Goal: Task Accomplishment & Management: Manage account settings

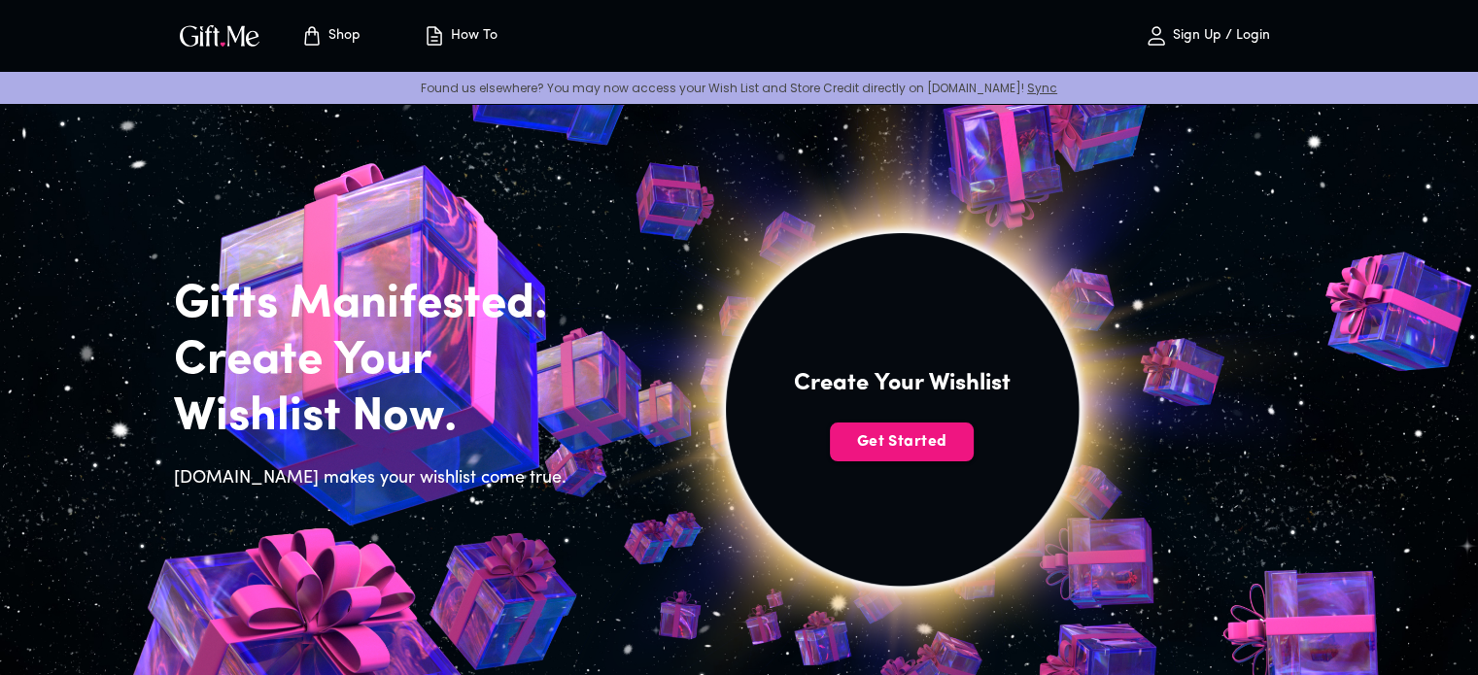
click at [1254, 47] on span "Sign Up / Login" at bounding box center [1207, 35] width 171 height 23
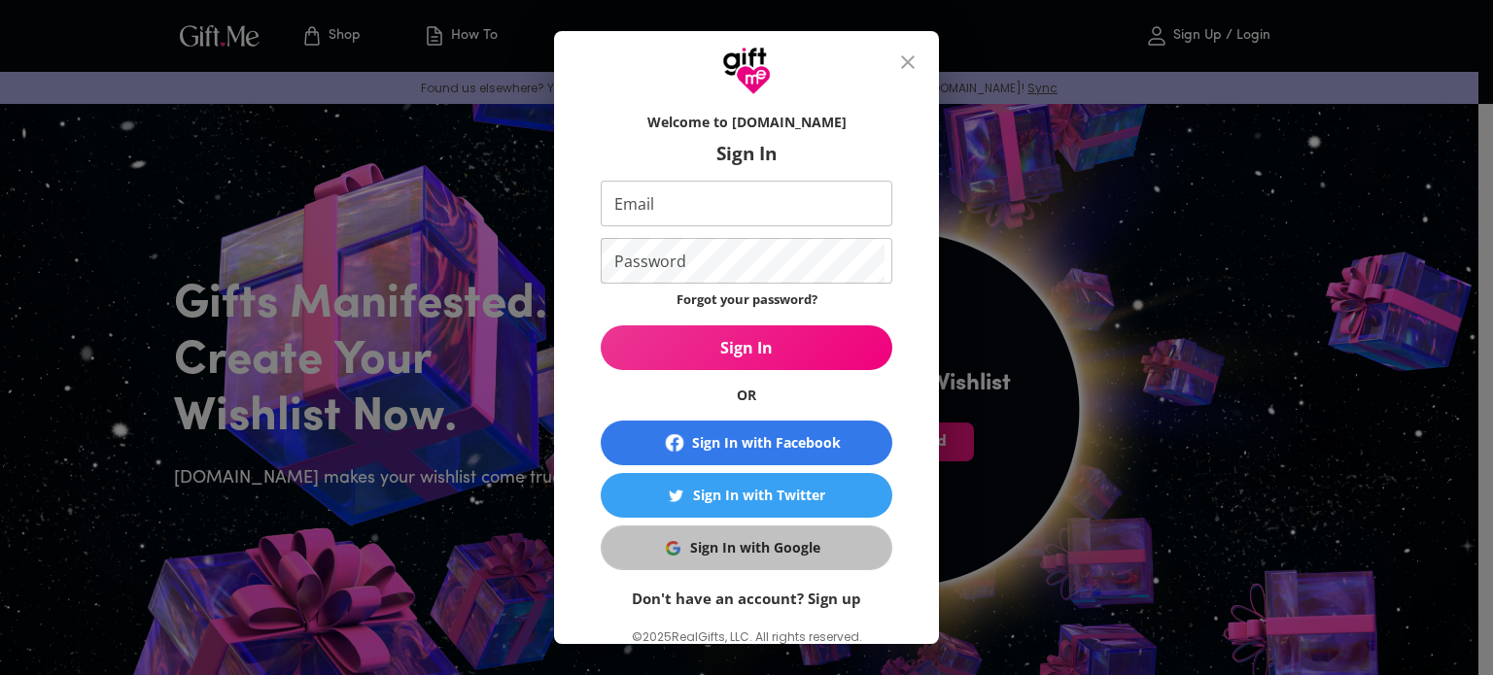
click at [755, 544] on div "Sign In with Google" at bounding box center [755, 547] width 130 height 21
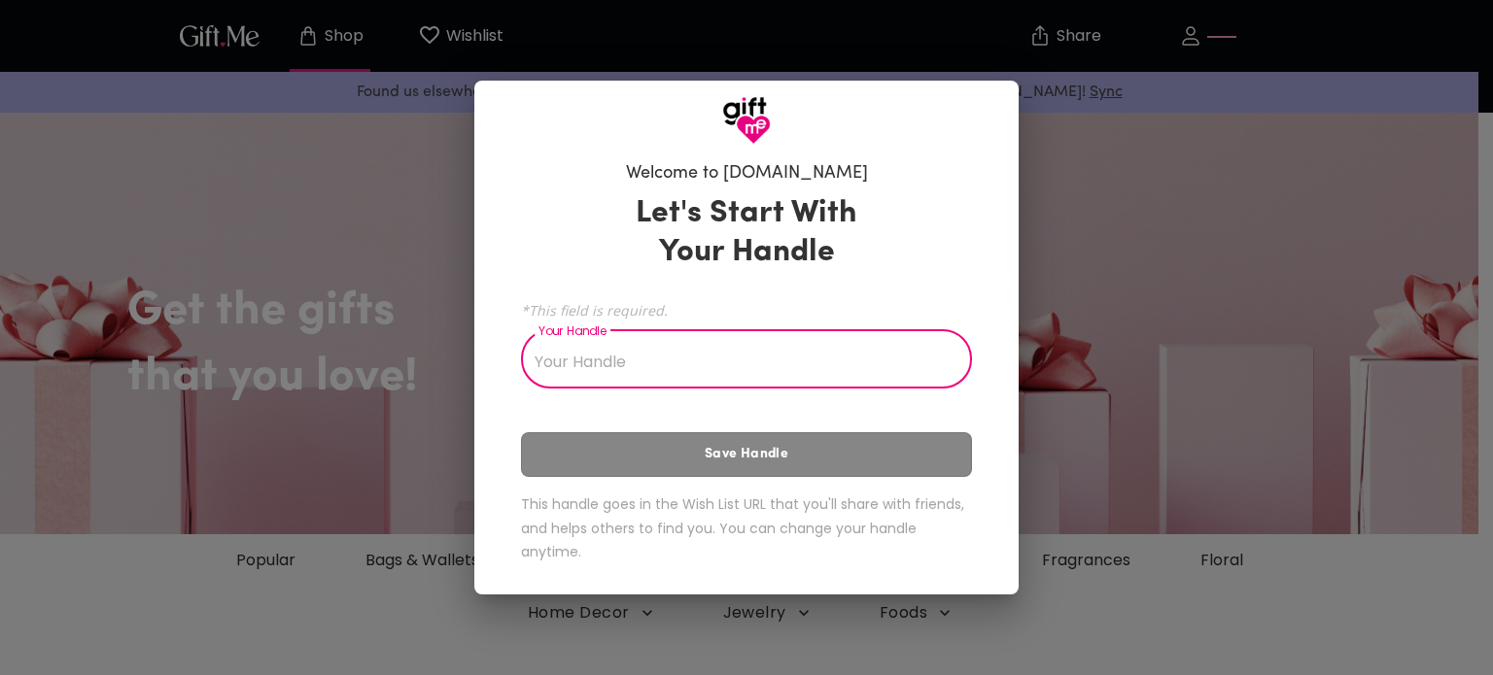
click at [794, 371] on input "Your Handle" at bounding box center [736, 361] width 430 height 54
click at [772, 360] on input "Your Handle" at bounding box center [736, 361] width 430 height 54
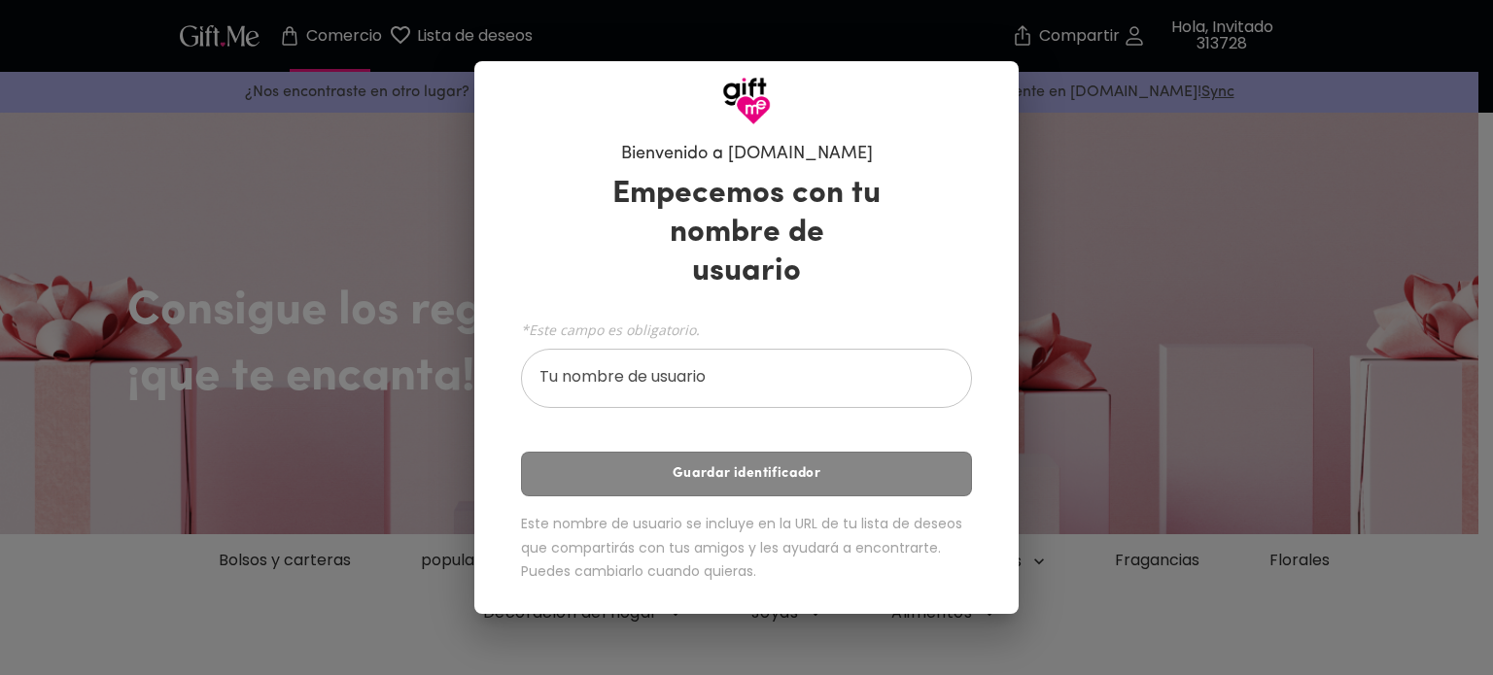
click at [828, 354] on input "Tu nombre de usuario" at bounding box center [736, 381] width 430 height 54
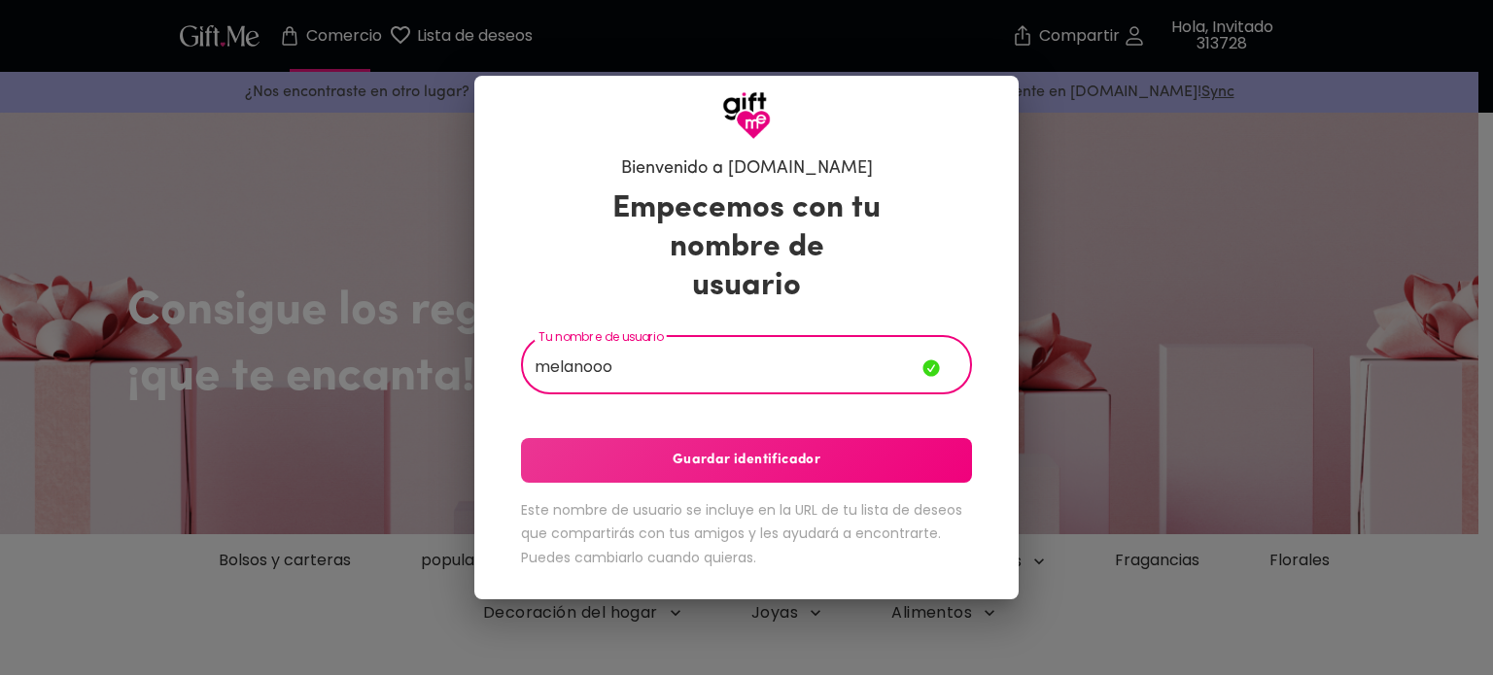
type input "melanooo"
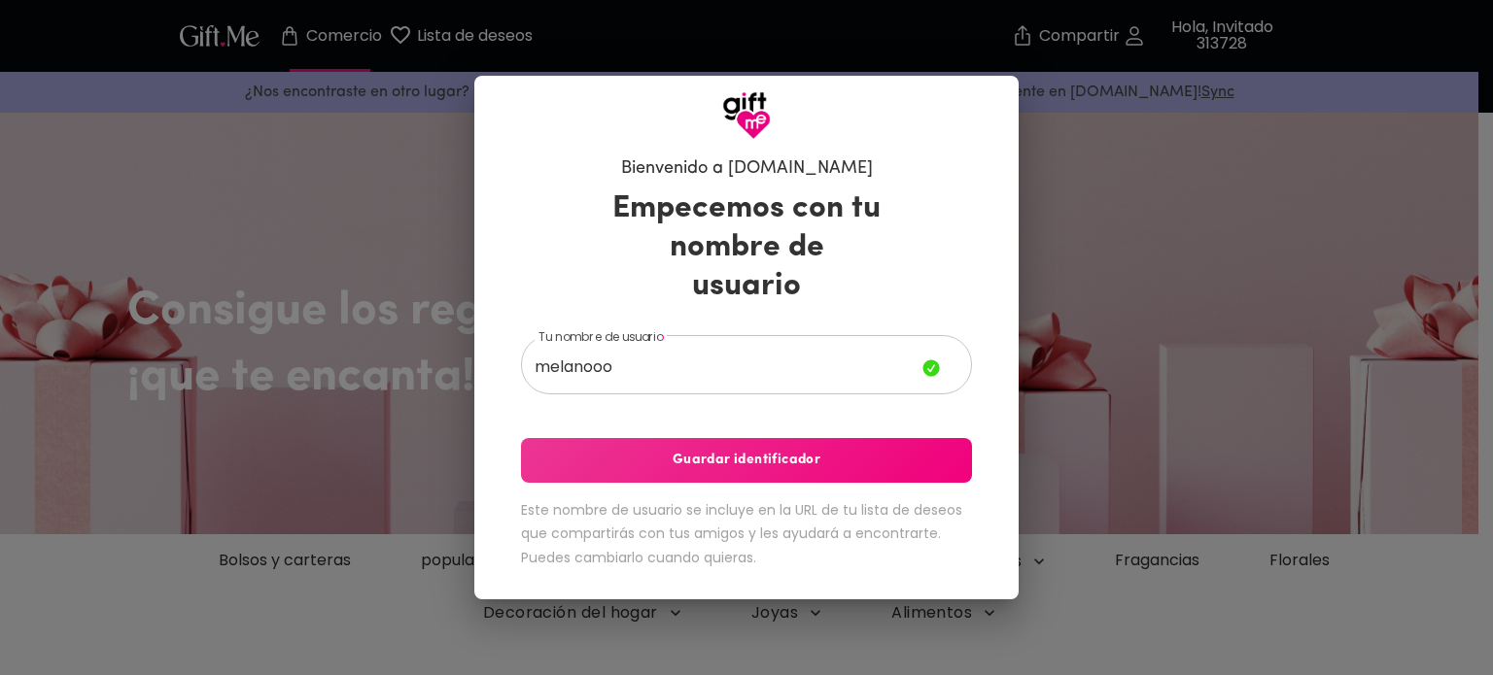
click at [864, 499] on h6 "Este nombre de usuario se incluye en la URL de tu lista de deseos que compartir…" at bounding box center [746, 535] width 451 height 72
click at [827, 438] on button "Guardar identificador" at bounding box center [746, 460] width 451 height 45
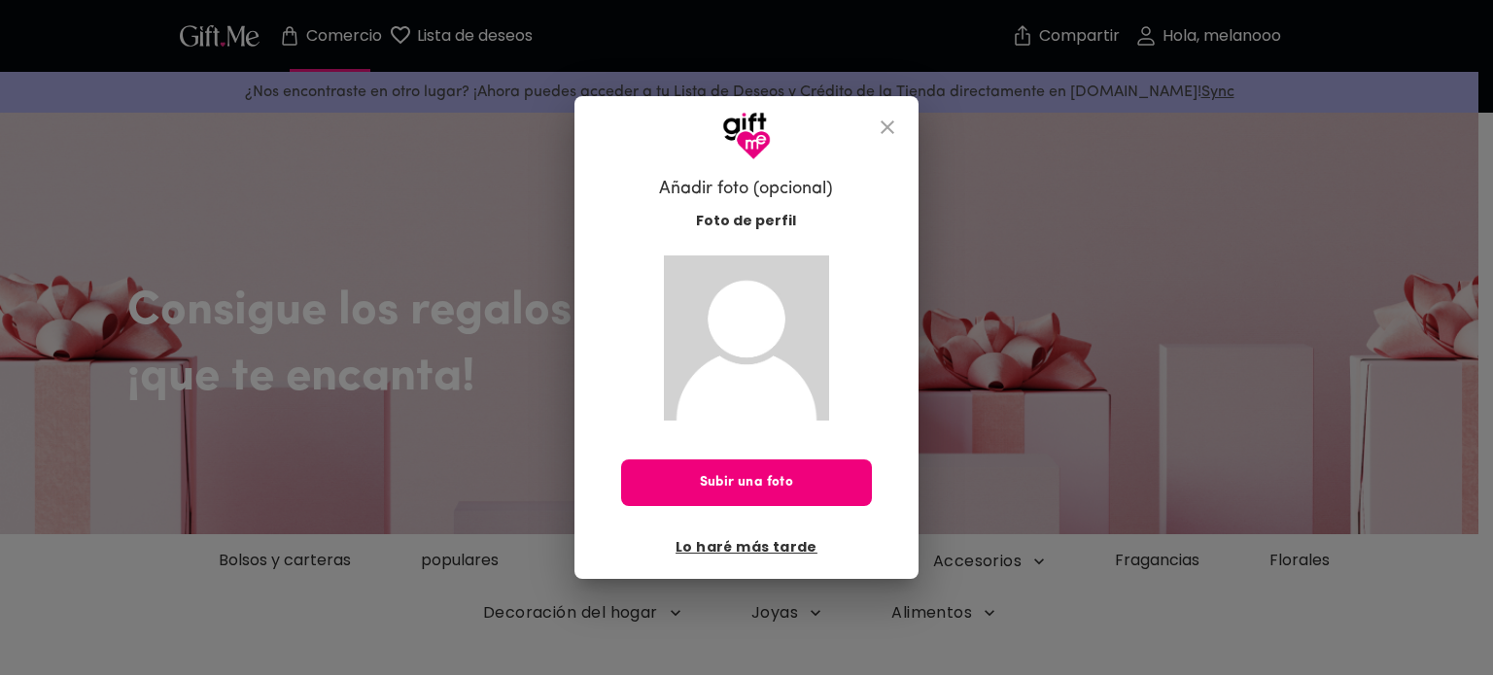
click at [746, 492] on font "Subir una foto" at bounding box center [747, 482] width 94 height 21
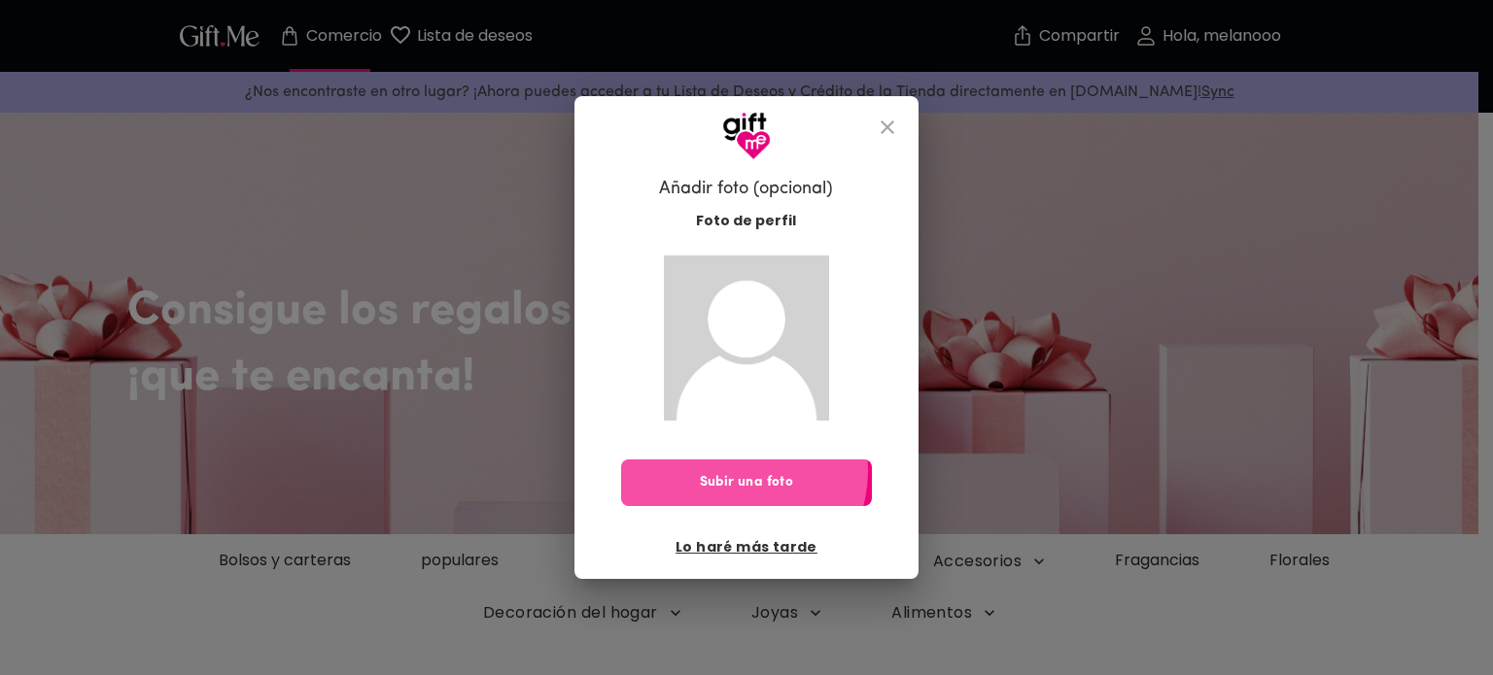
click at [737, 471] on button "Subir una foto" at bounding box center [746, 483] width 251 height 47
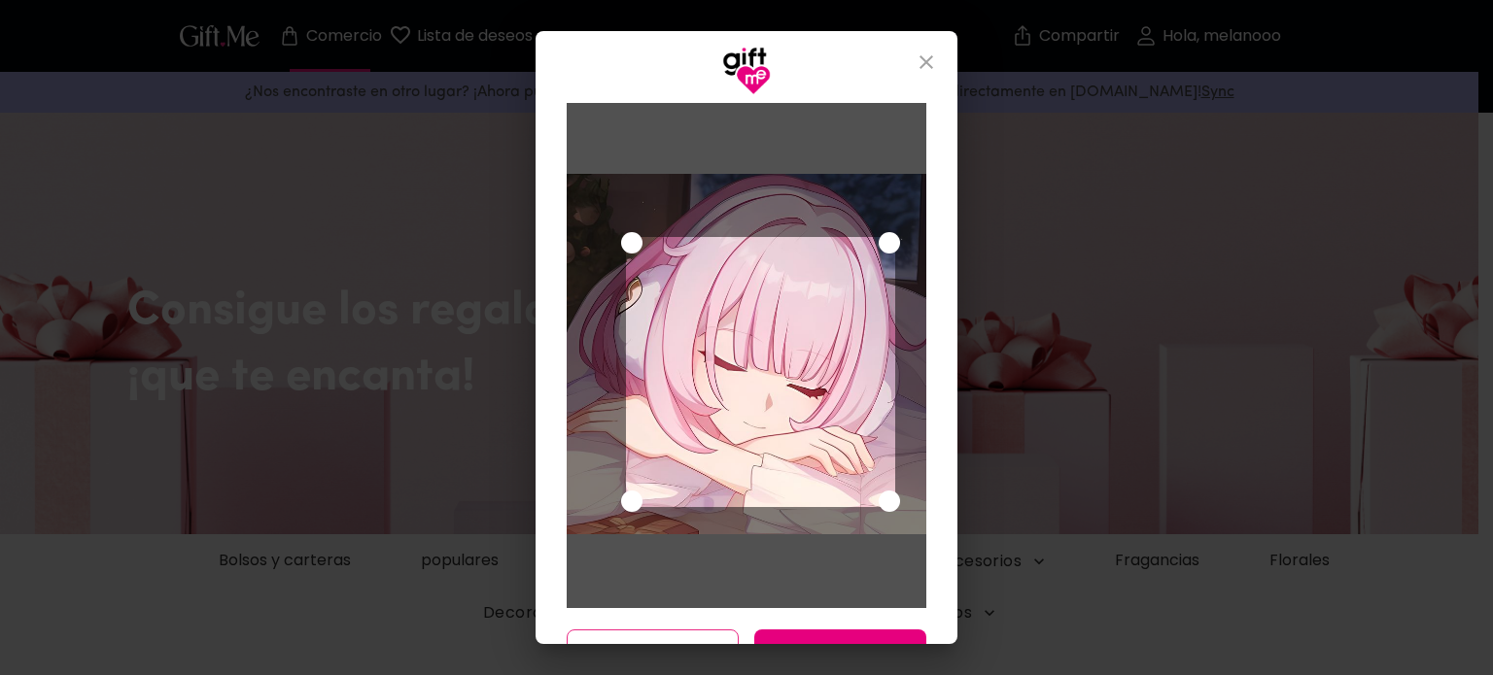
click at [761, 423] on div "Utilice las teclas de flecha para mover el área de selección de recorte" at bounding box center [761, 372] width 270 height 270
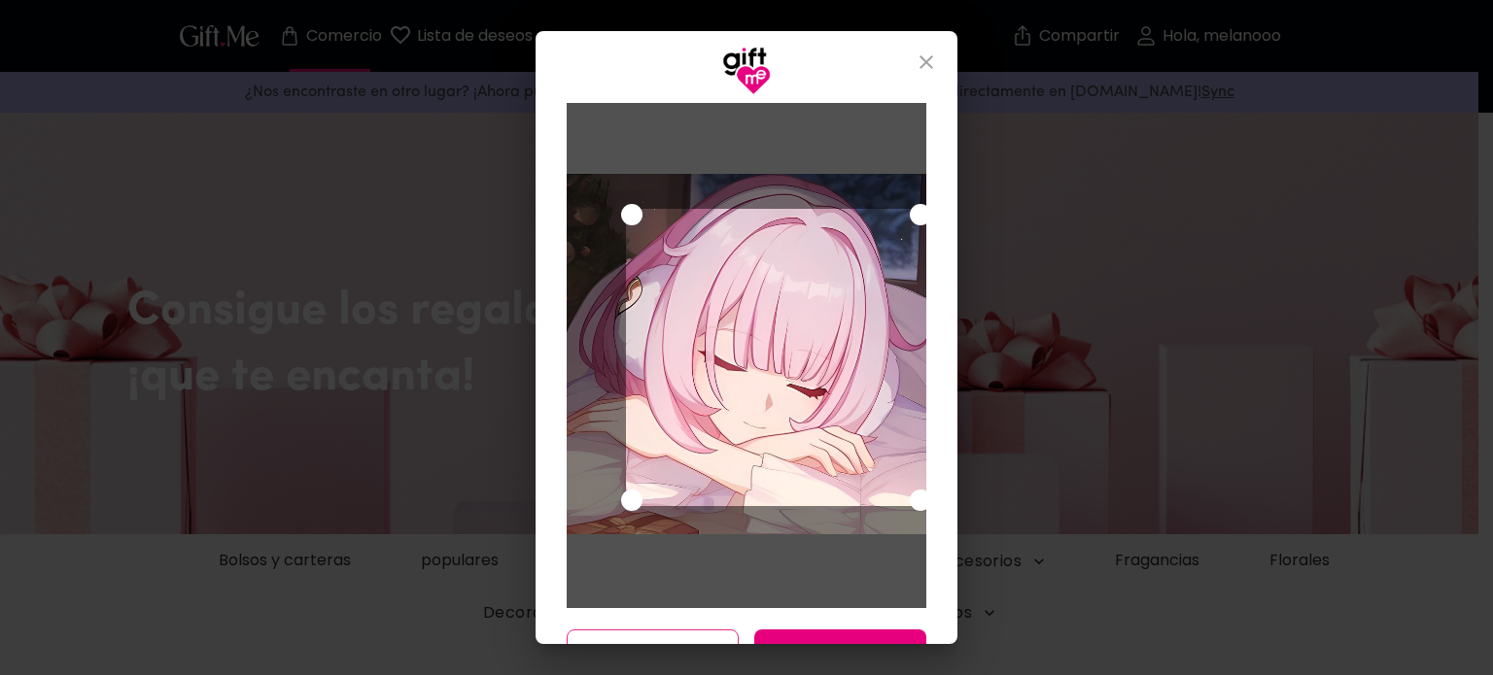
click at [957, 166] on div "Cancelar Guardar cambios" at bounding box center [746, 369] width 422 height 549
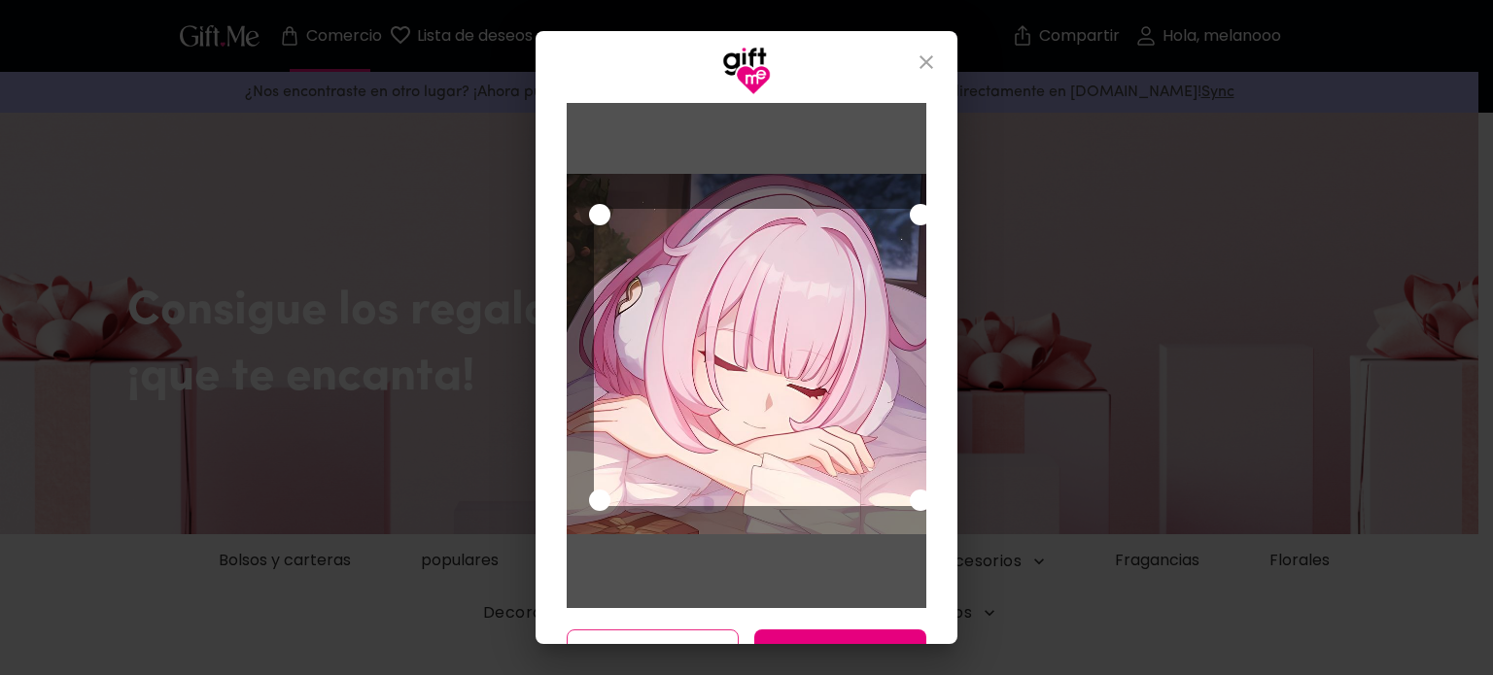
click at [548, 147] on div "Cancelar Guardar cambios" at bounding box center [746, 369] width 422 height 549
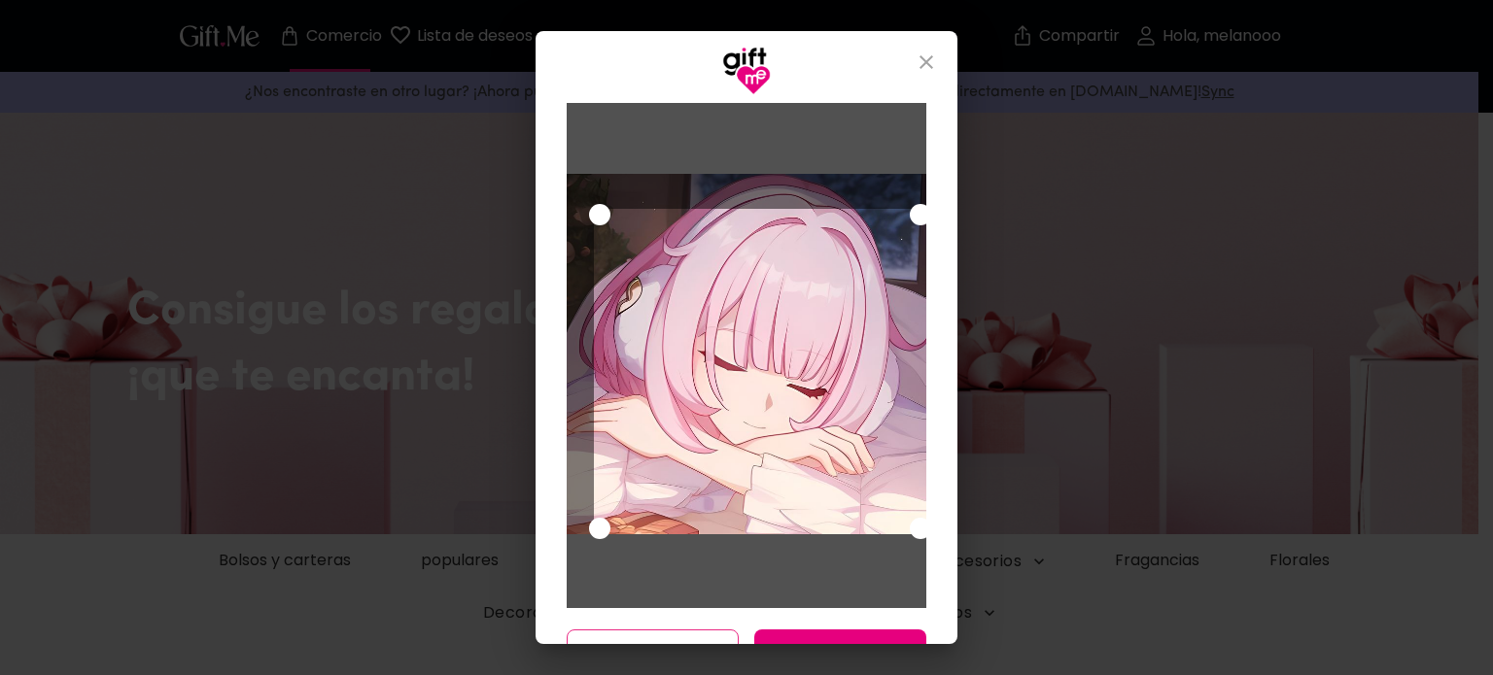
click at [556, 513] on div "Cancelar Guardar cambios" at bounding box center [746, 369] width 422 height 549
click at [589, 224] on div "Utilice las teclas de flecha para mover el controlador de arrastre hacia el nor…" at bounding box center [599, 214] width 21 height 21
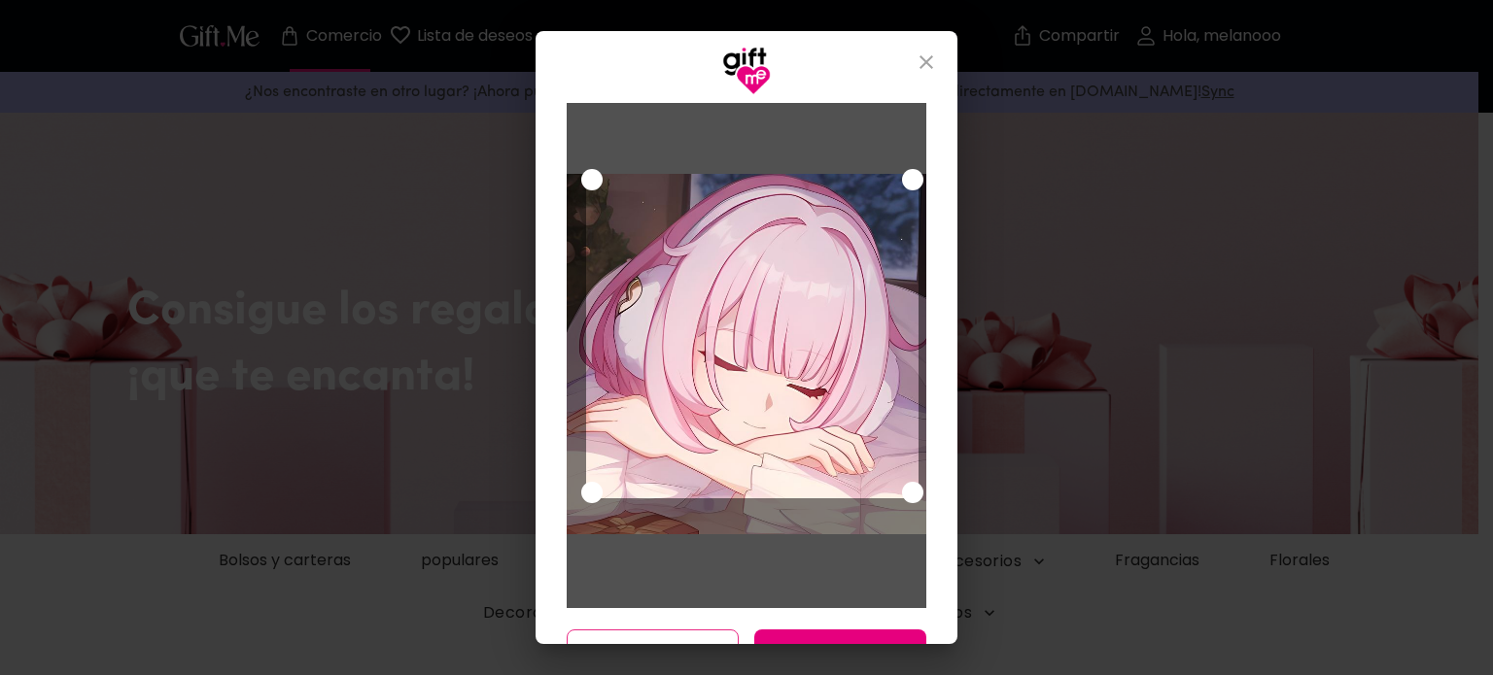
click at [630, 275] on div "Utilice las teclas de flecha para mover el área de selección de recorte" at bounding box center [752, 336] width 332 height 325
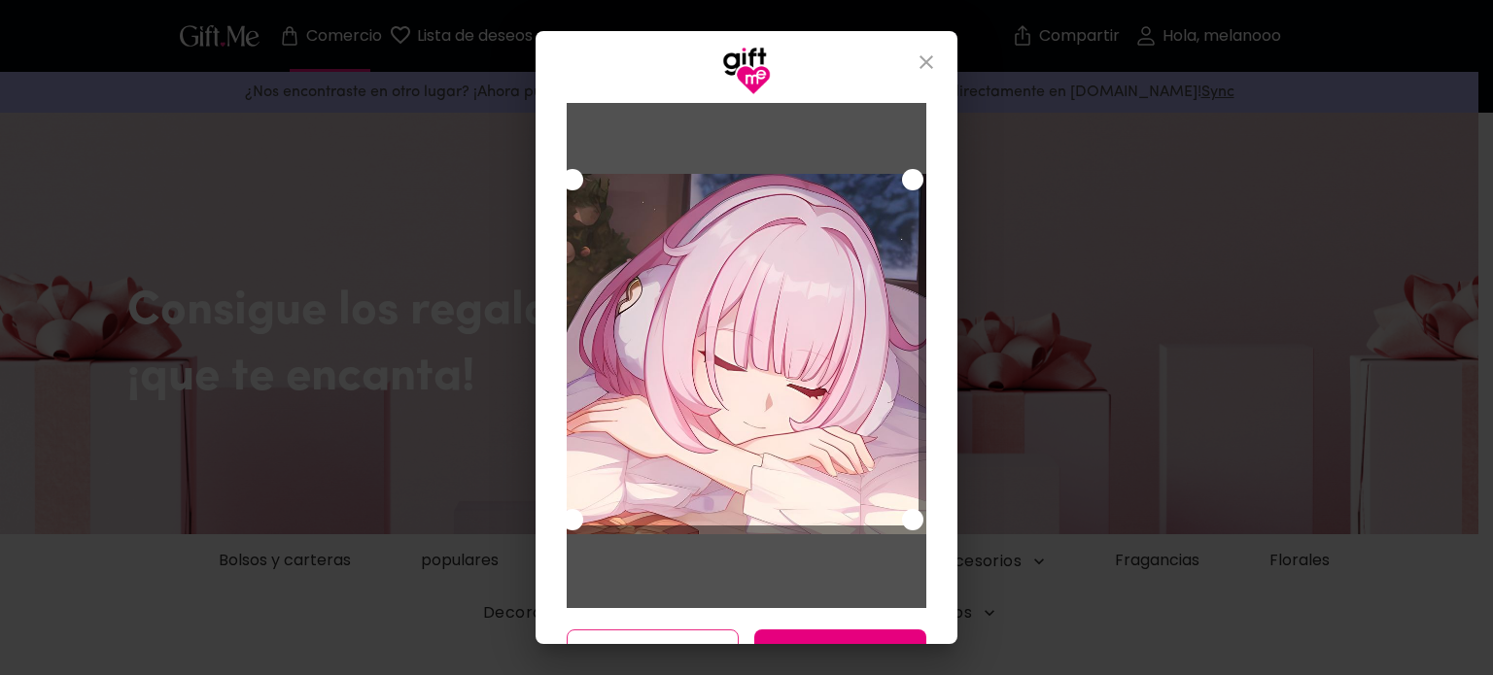
click at [535, 605] on div "Cancelar Guardar cambios" at bounding box center [746, 369] width 422 height 549
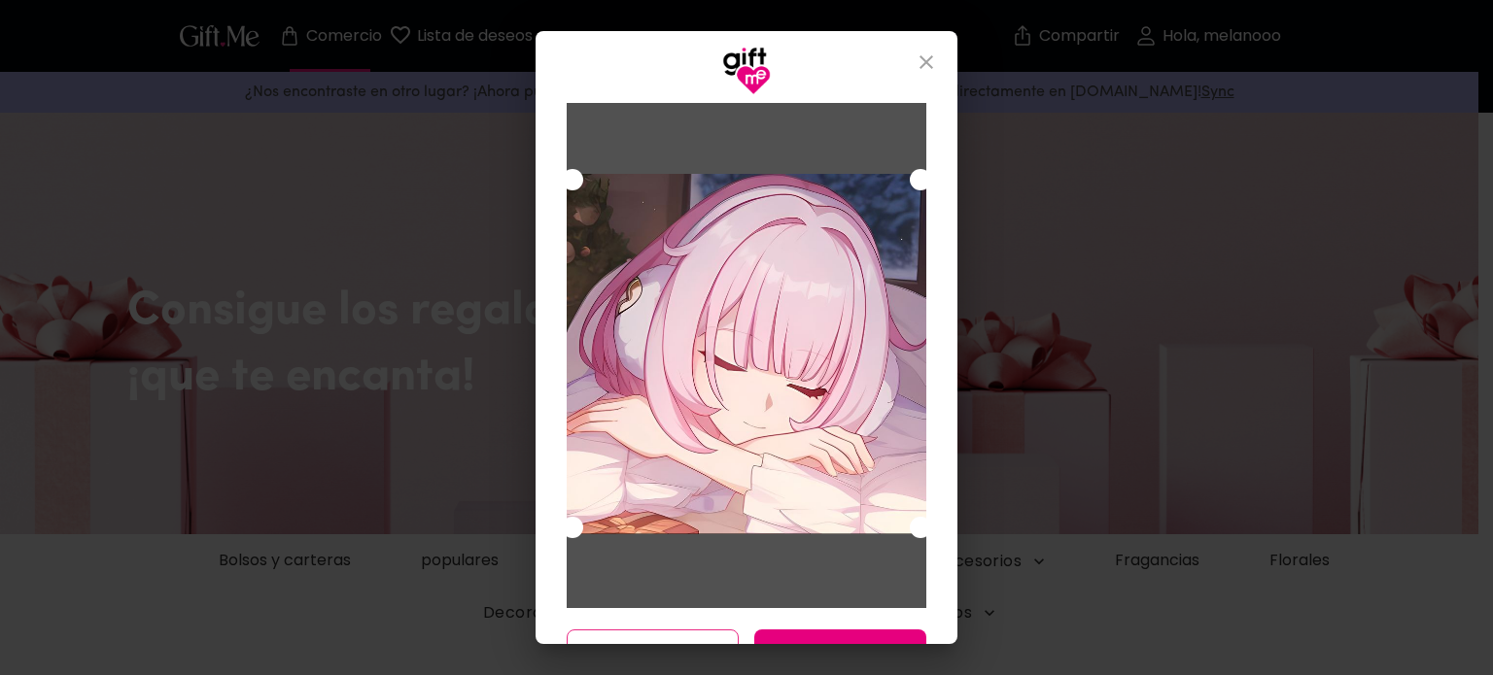
click at [926, 571] on div "Cancelar Guardar cambios" at bounding box center [746, 369] width 422 height 549
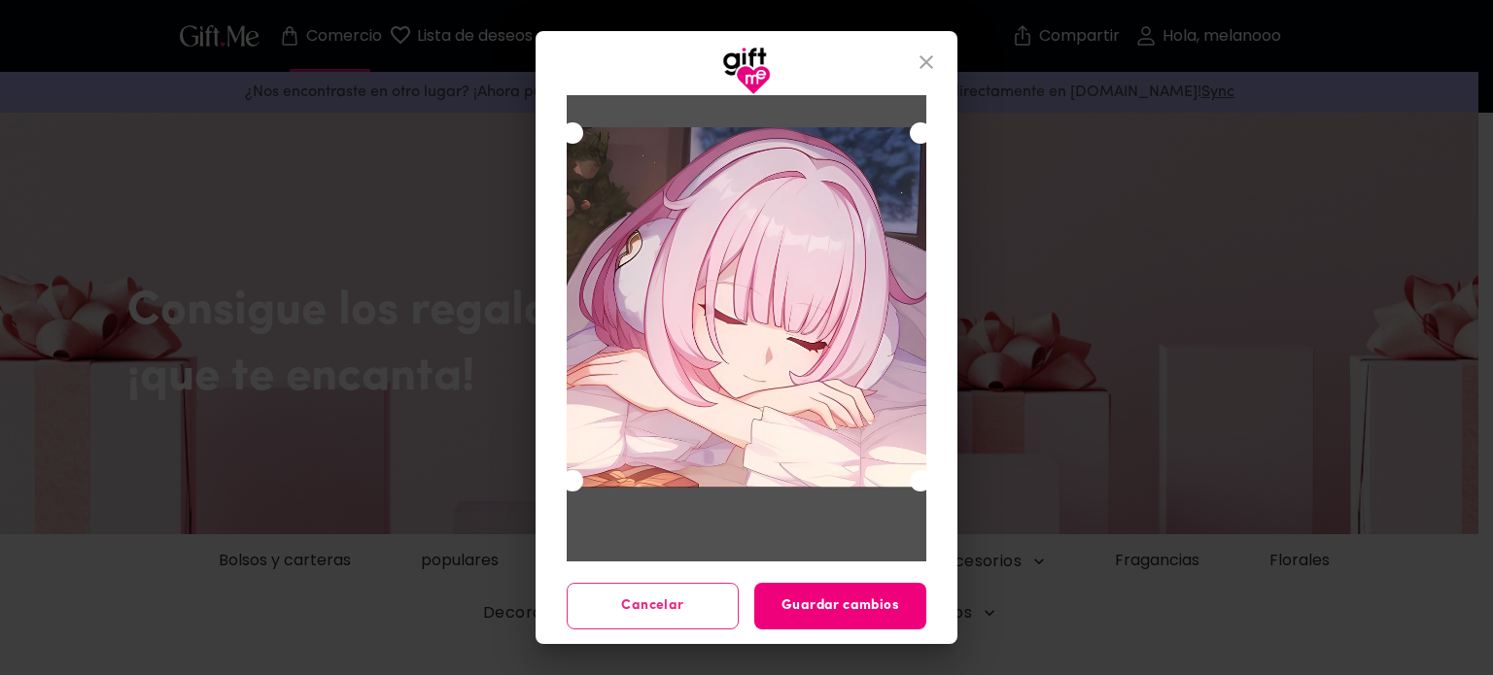
click at [855, 599] on font "Guardar cambios" at bounding box center [840, 606] width 118 height 15
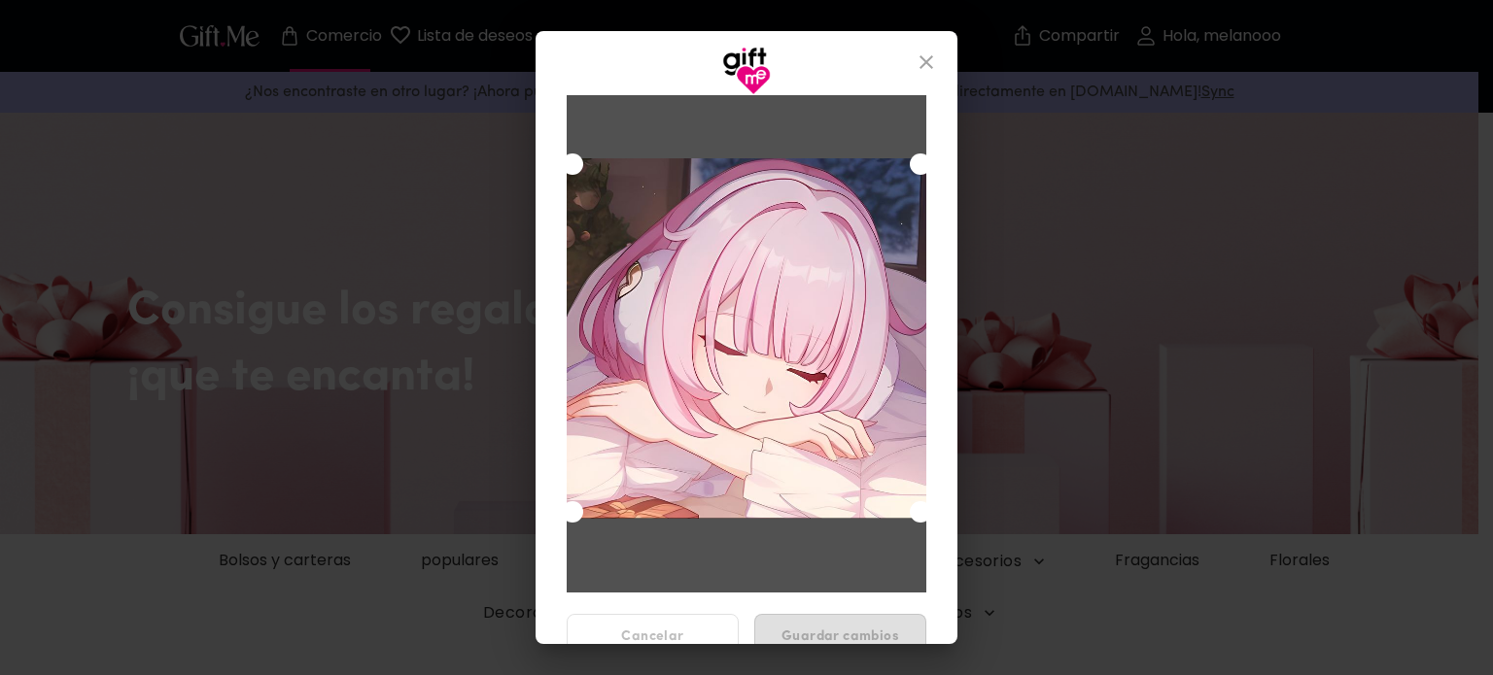
scroll to position [0, 0]
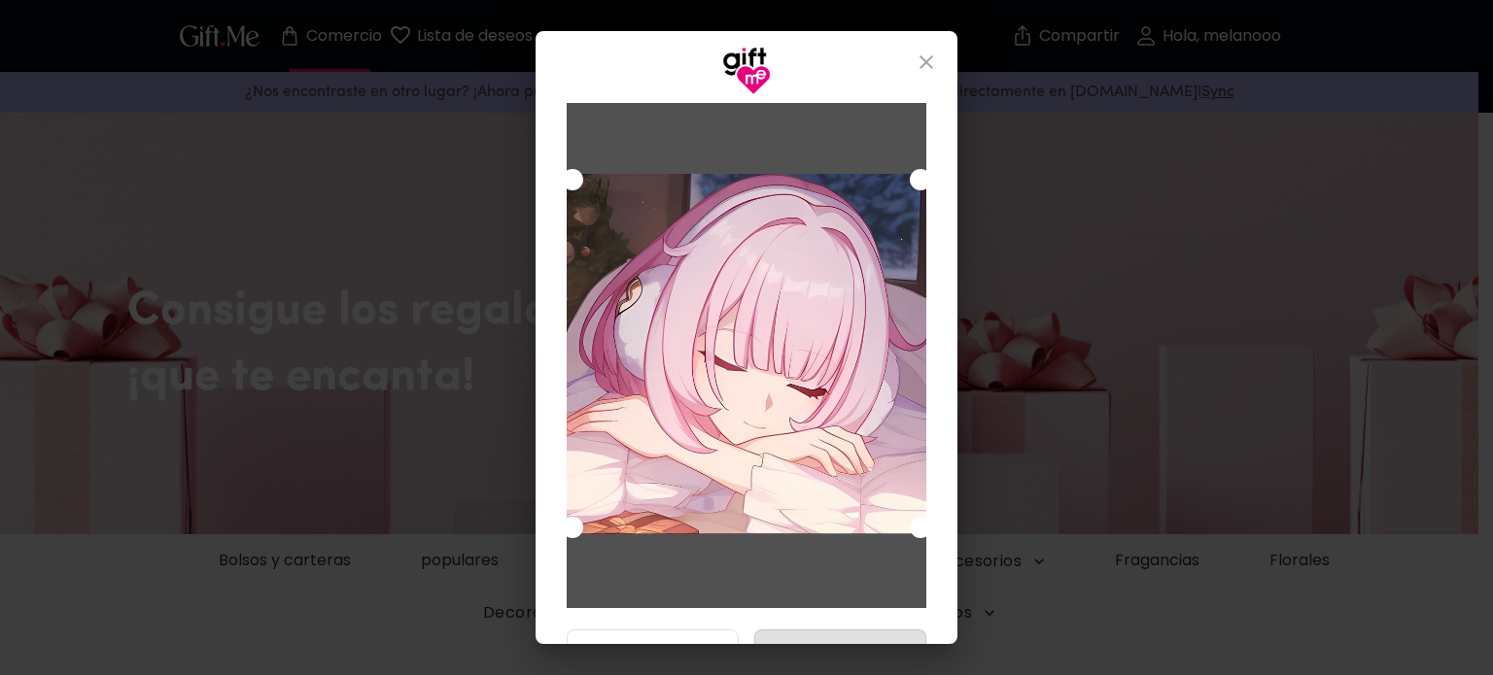
click at [809, 304] on div "Utilice las teclas de flecha para mover el área de selección de recorte" at bounding box center [747, 354] width 360 height 360
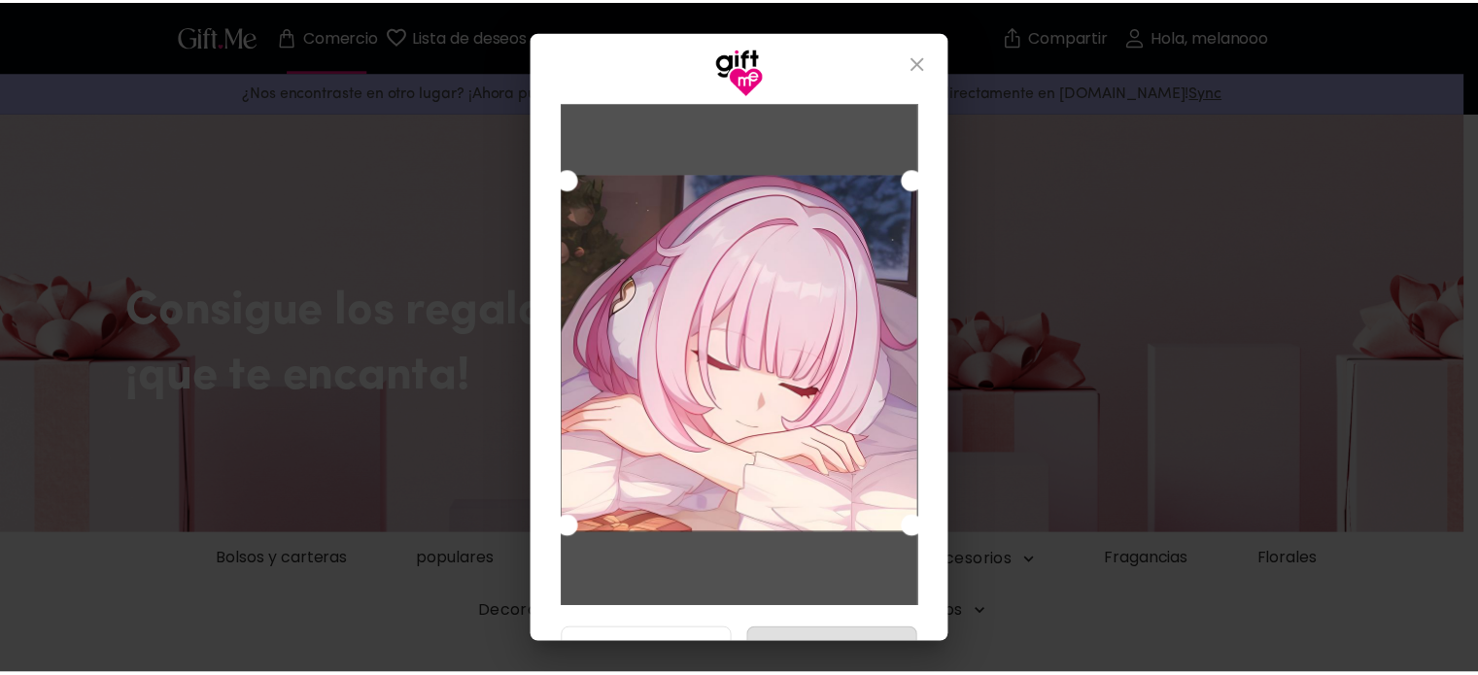
scroll to position [47, 0]
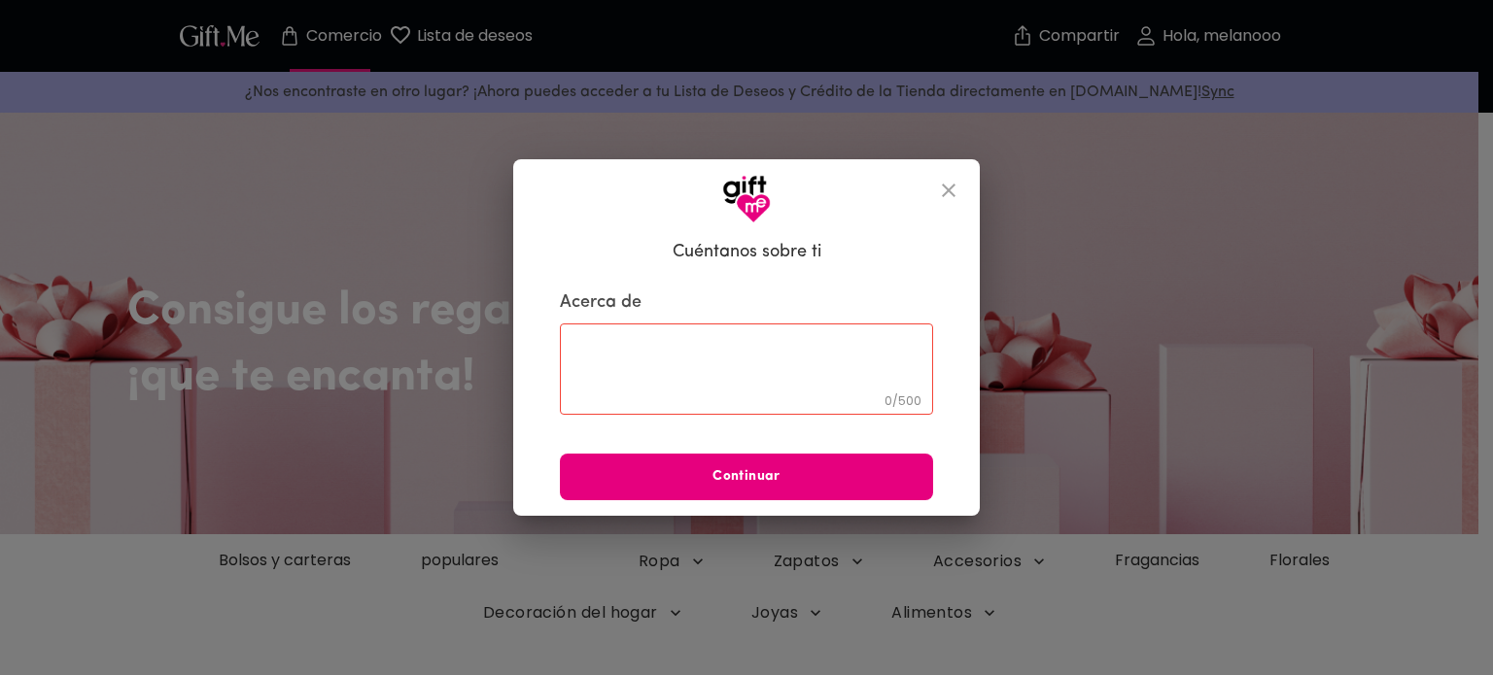
click at [727, 341] on div "0 / 500 ​" at bounding box center [746, 369] width 373 height 91
click at [935, 189] on button "cerca" at bounding box center [948, 190] width 47 height 47
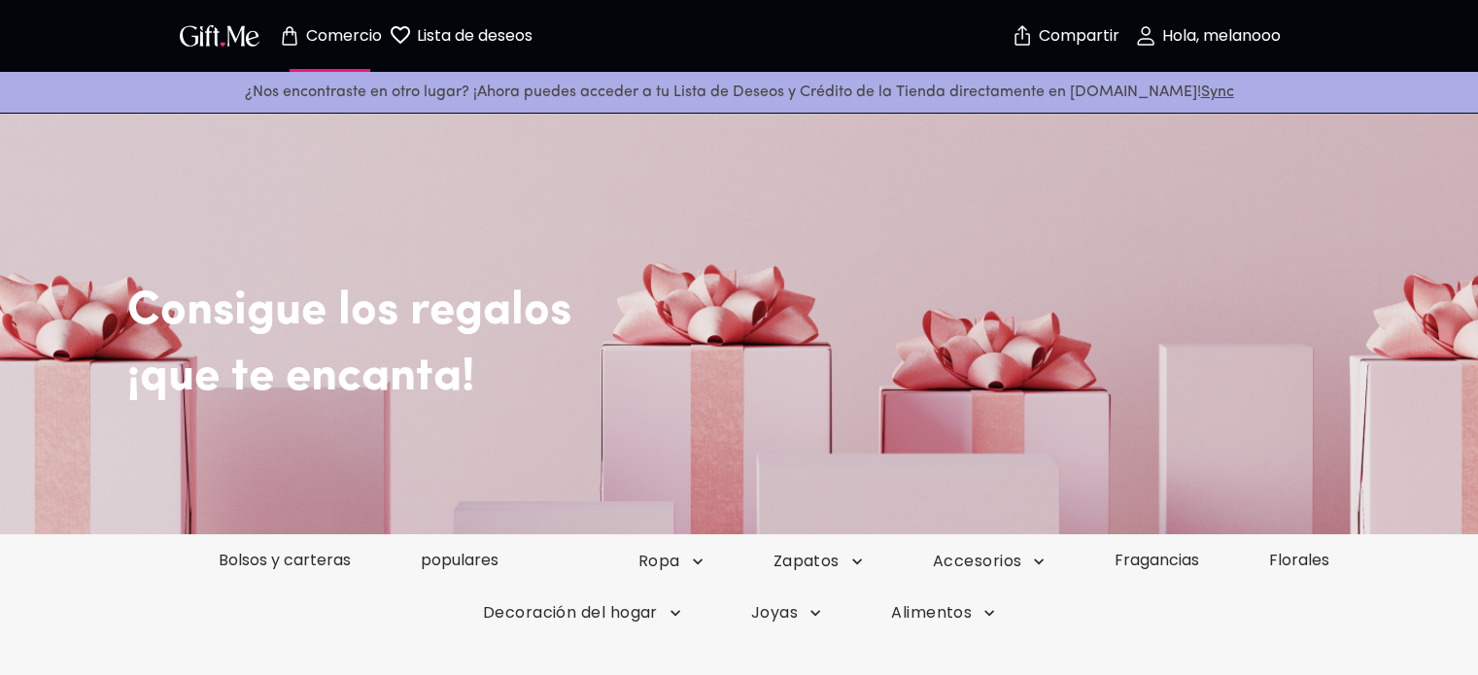
click at [448, 34] on font "Lista de deseos" at bounding box center [475, 35] width 116 height 22
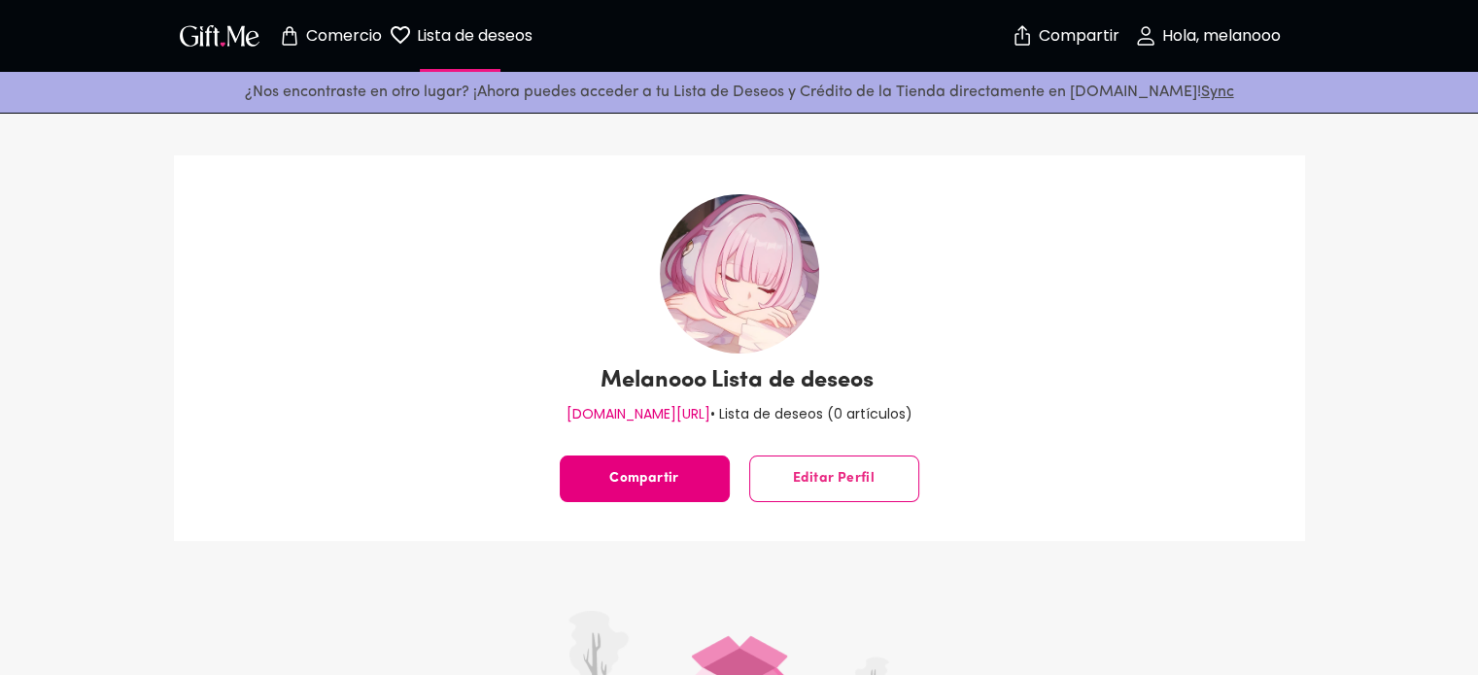
click at [1134, 24] on icon "button" at bounding box center [1145, 35] width 23 height 23
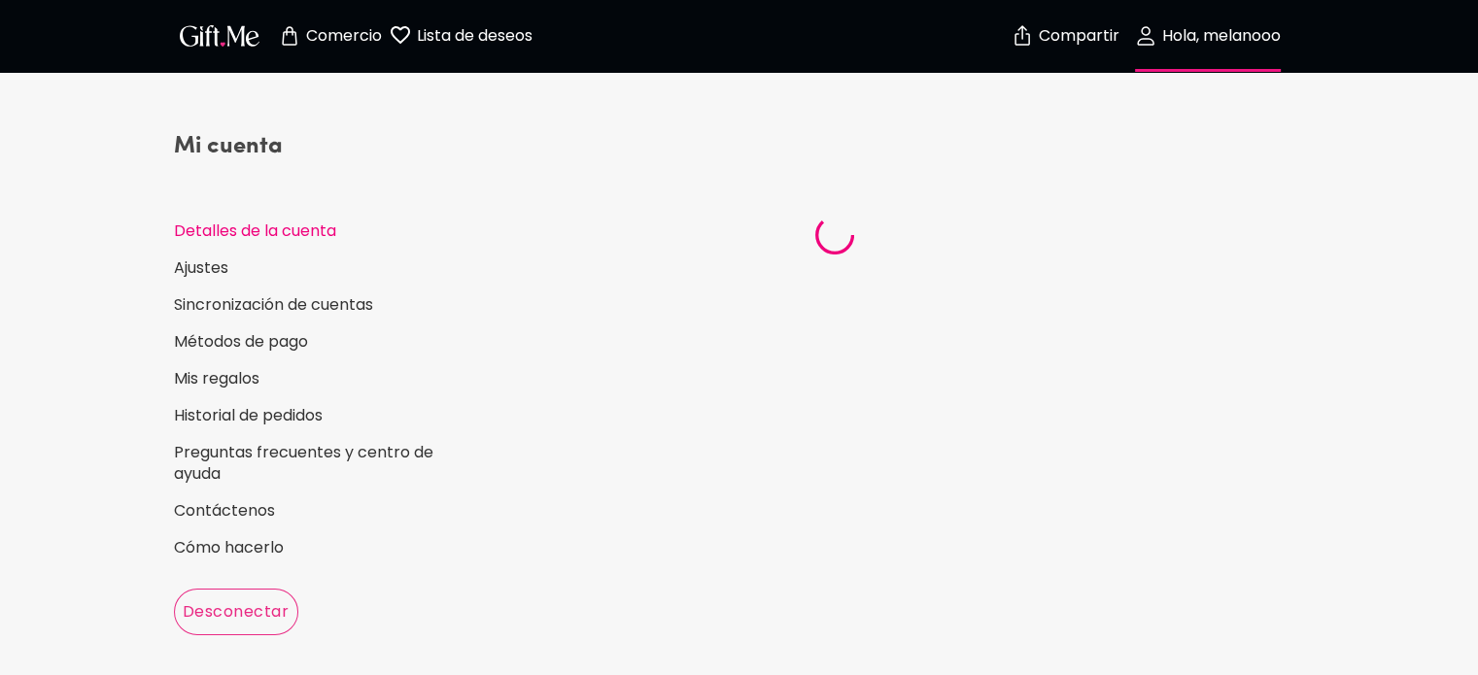
select select "US"
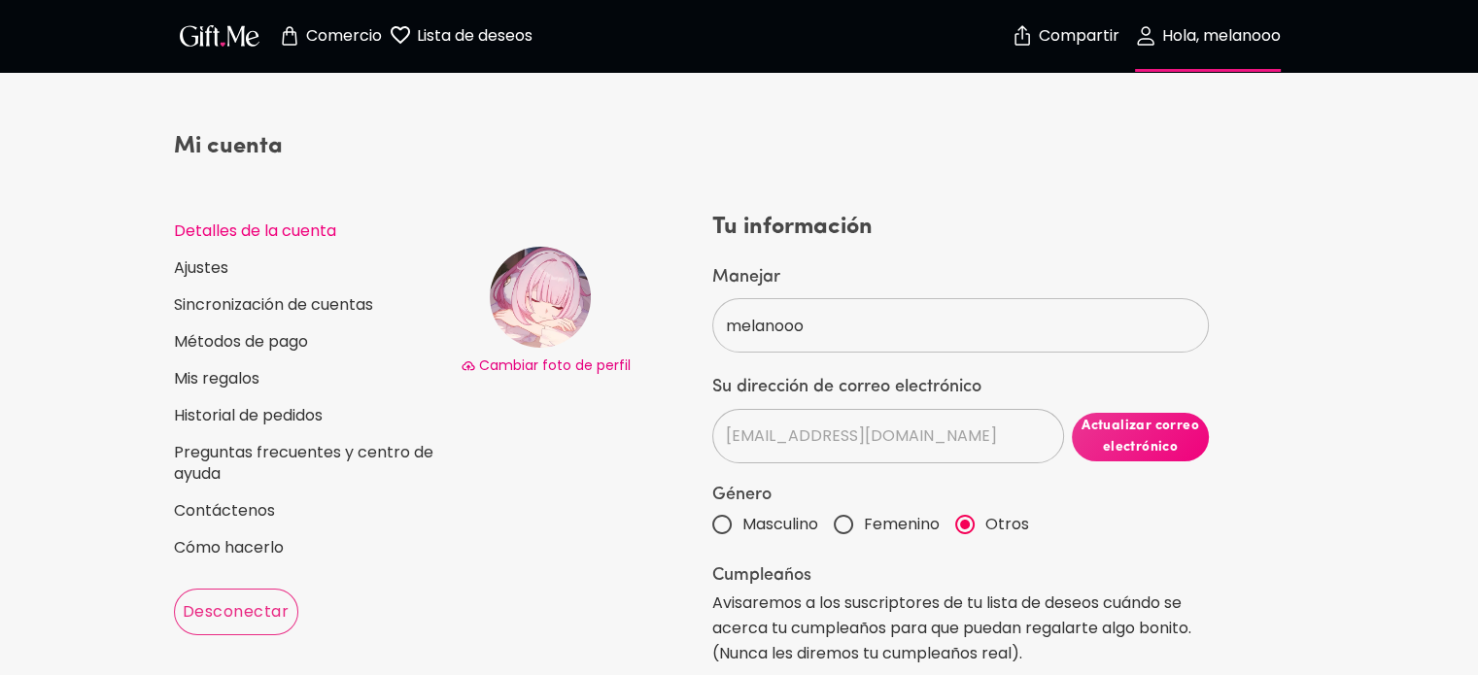
click at [313, 14] on button "Comercio" at bounding box center [330, 36] width 107 height 62
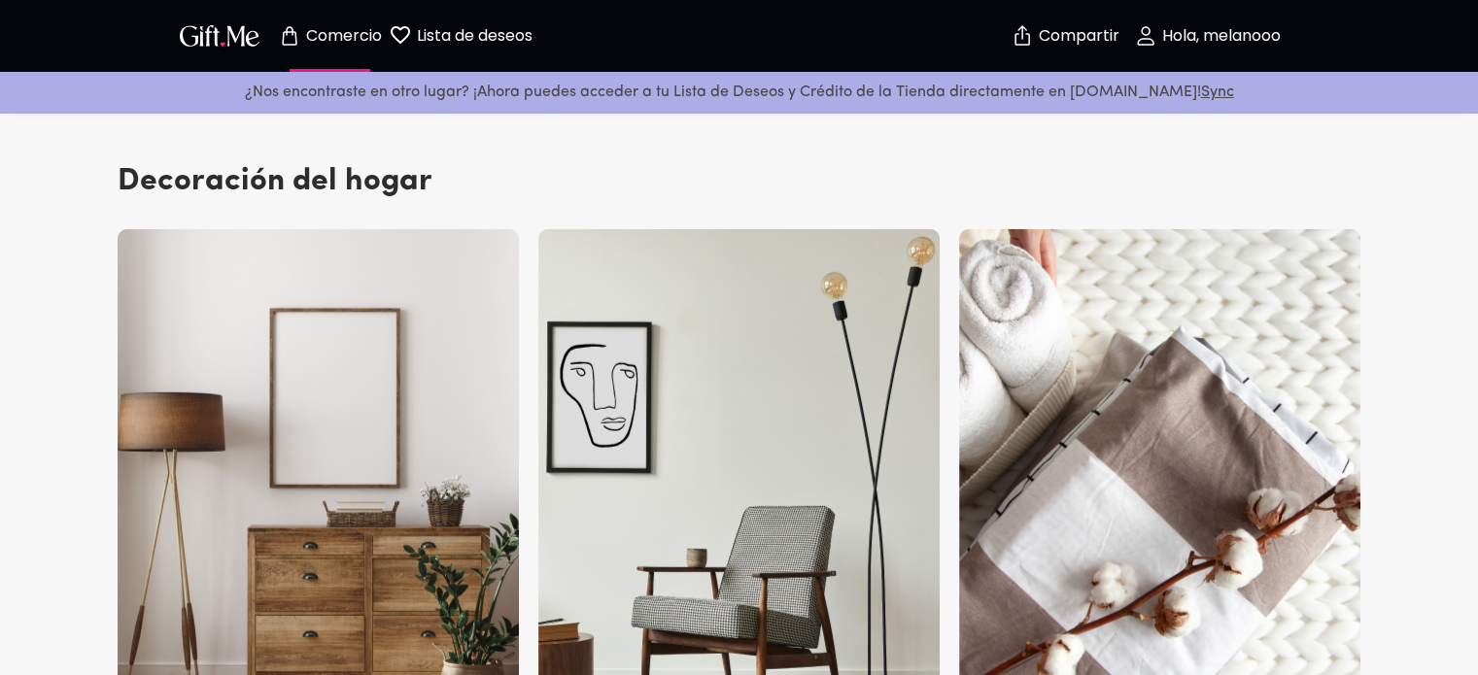
scroll to position [5247, 0]
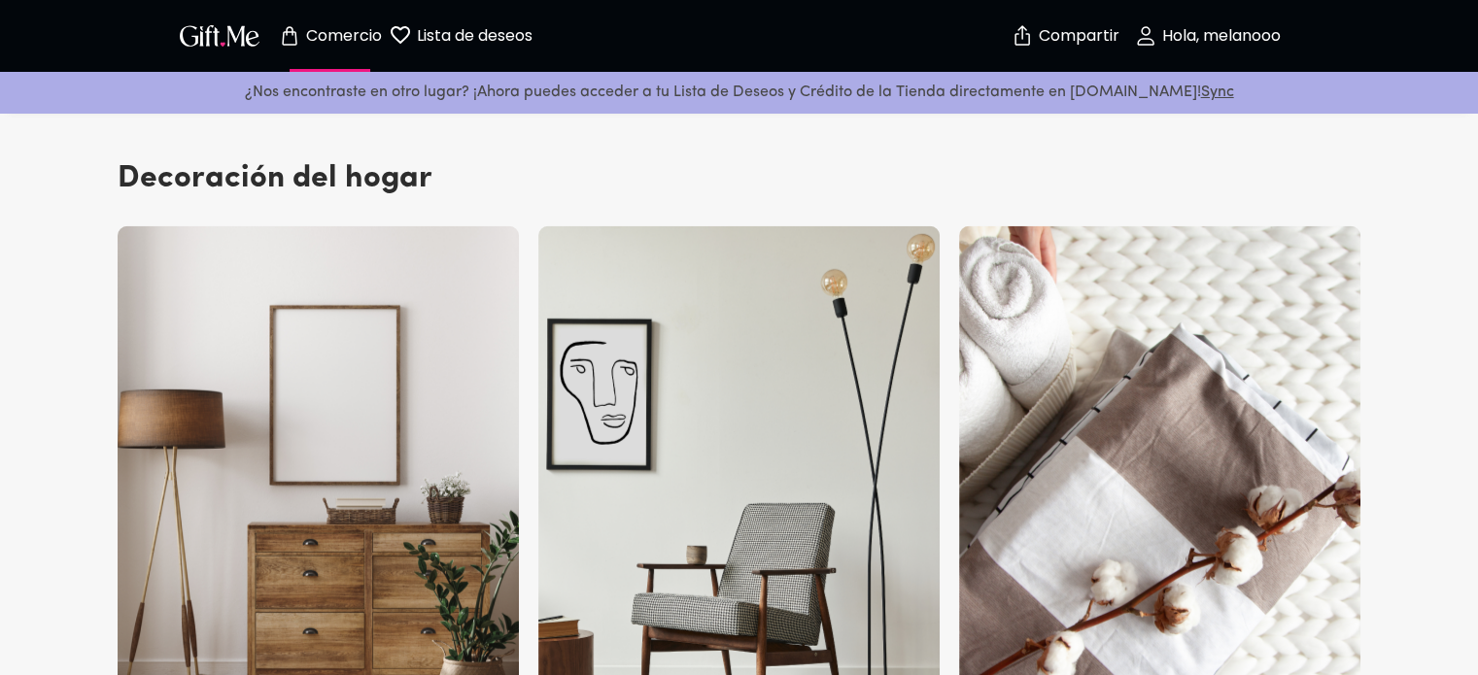
drag, startPoint x: 1477, startPoint y: 456, endPoint x: 1490, endPoint y: 493, distance: 39.0
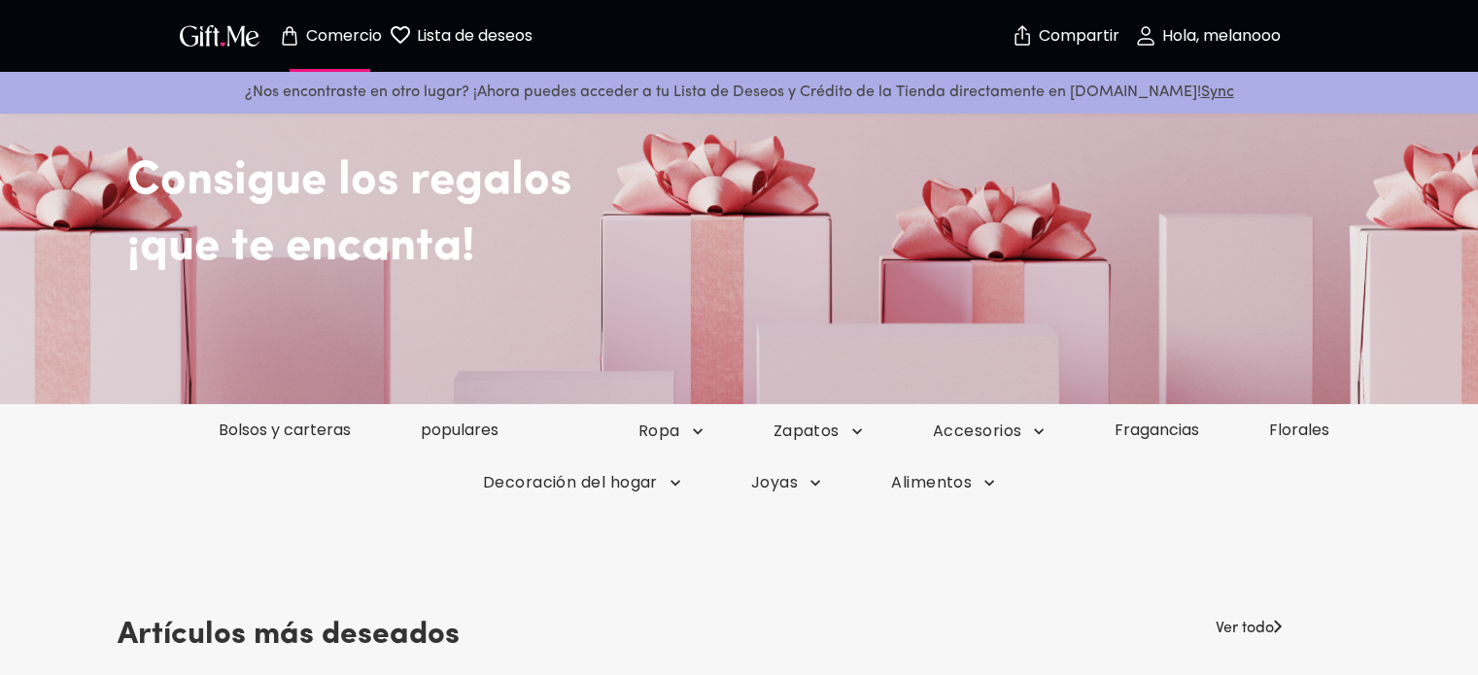
scroll to position [120, 0]
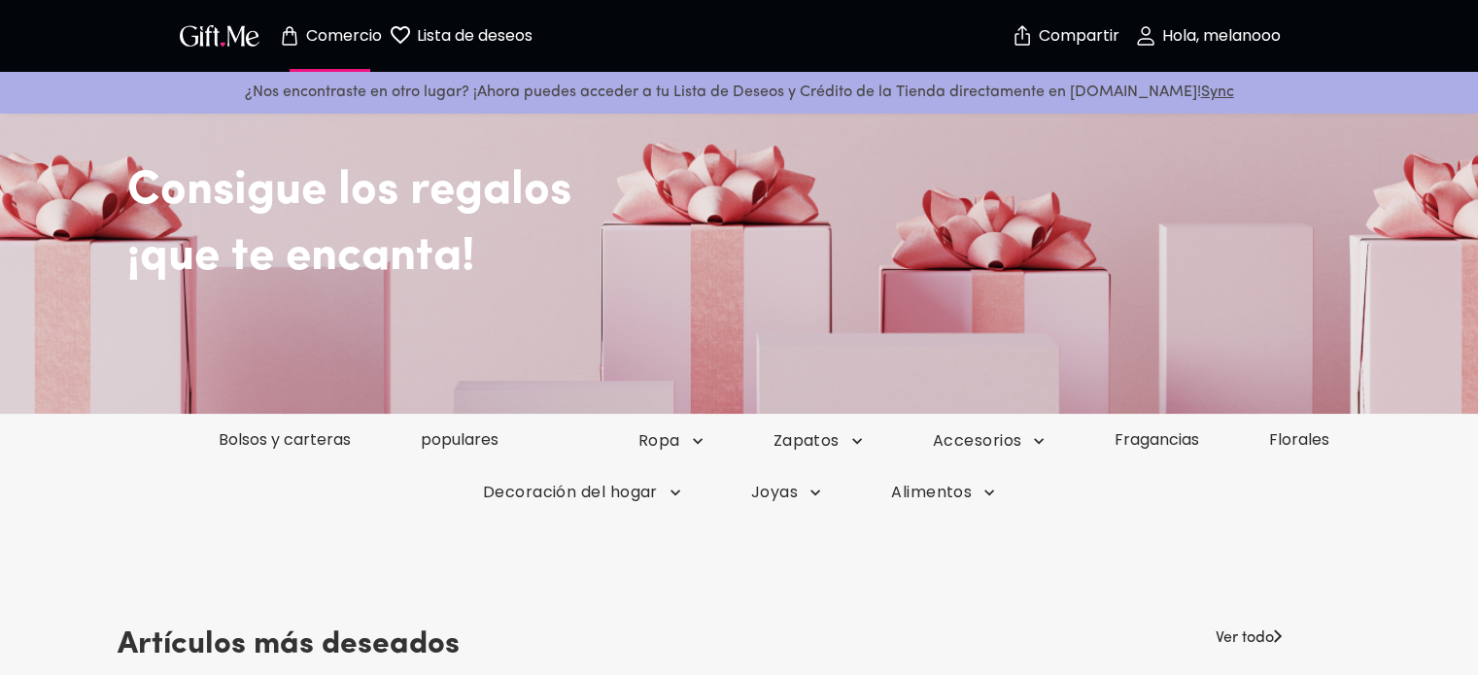
click at [200, 15] on div "Comercio Lista de deseos 0" at bounding box center [350, 36] width 352 height 62
click at [190, 47] on img "button" at bounding box center [219, 35] width 87 height 28
click at [1168, 38] on font "Hola, melanooo" at bounding box center [1221, 35] width 119 height 22
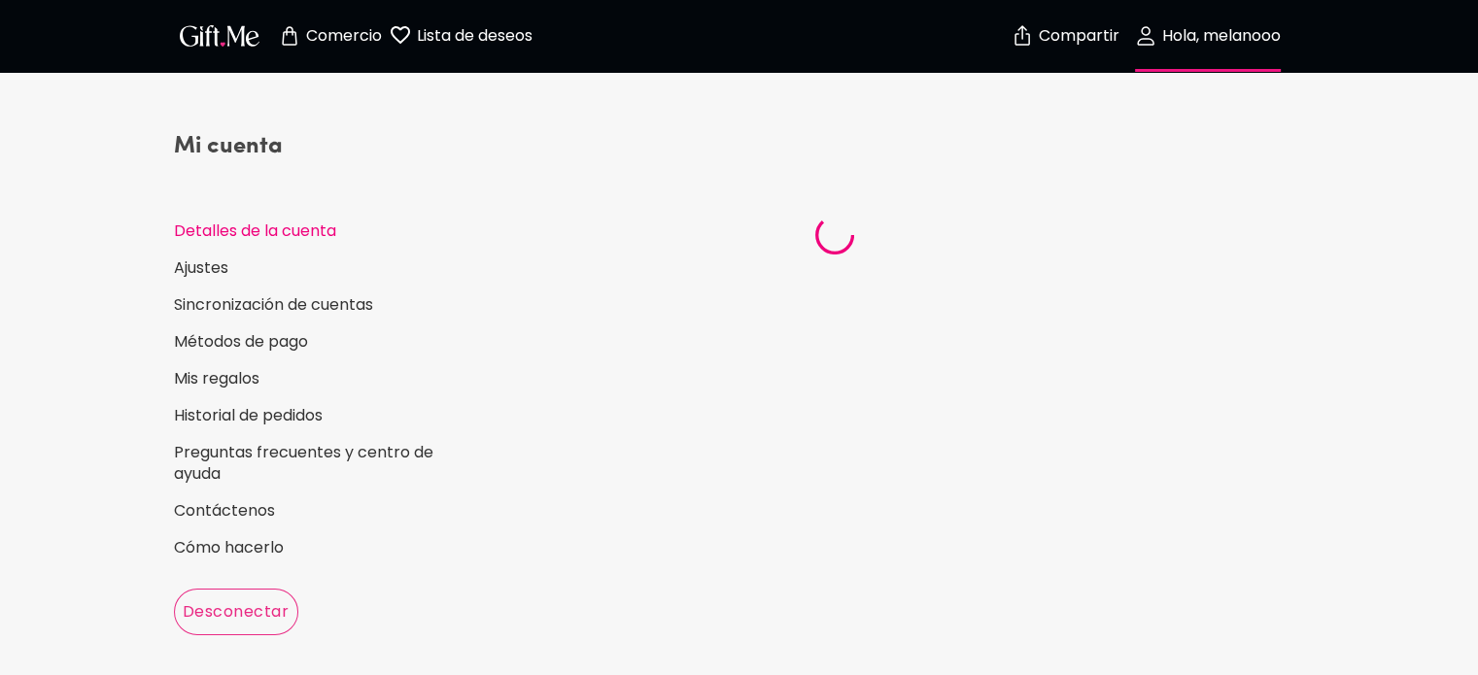
select select "US"
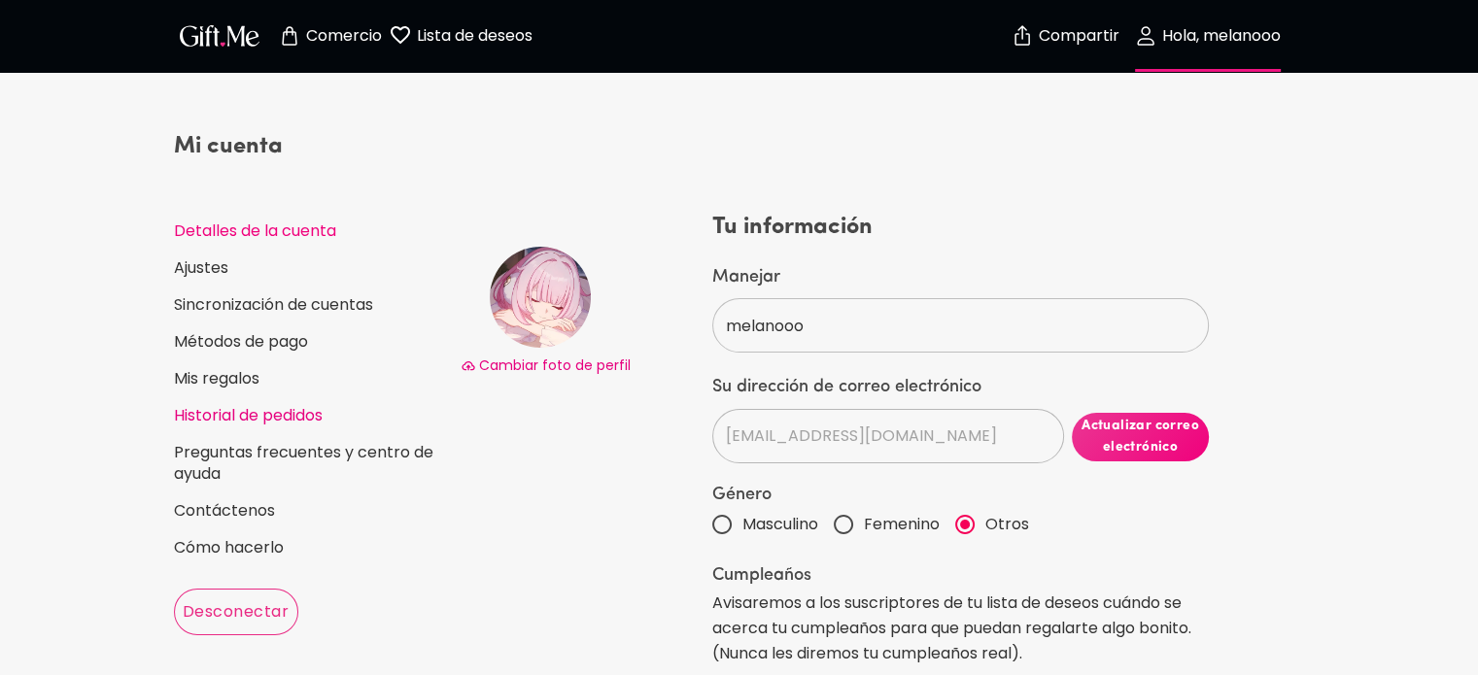
click at [204, 411] on font "Historial de pedidos" at bounding box center [248, 415] width 149 height 22
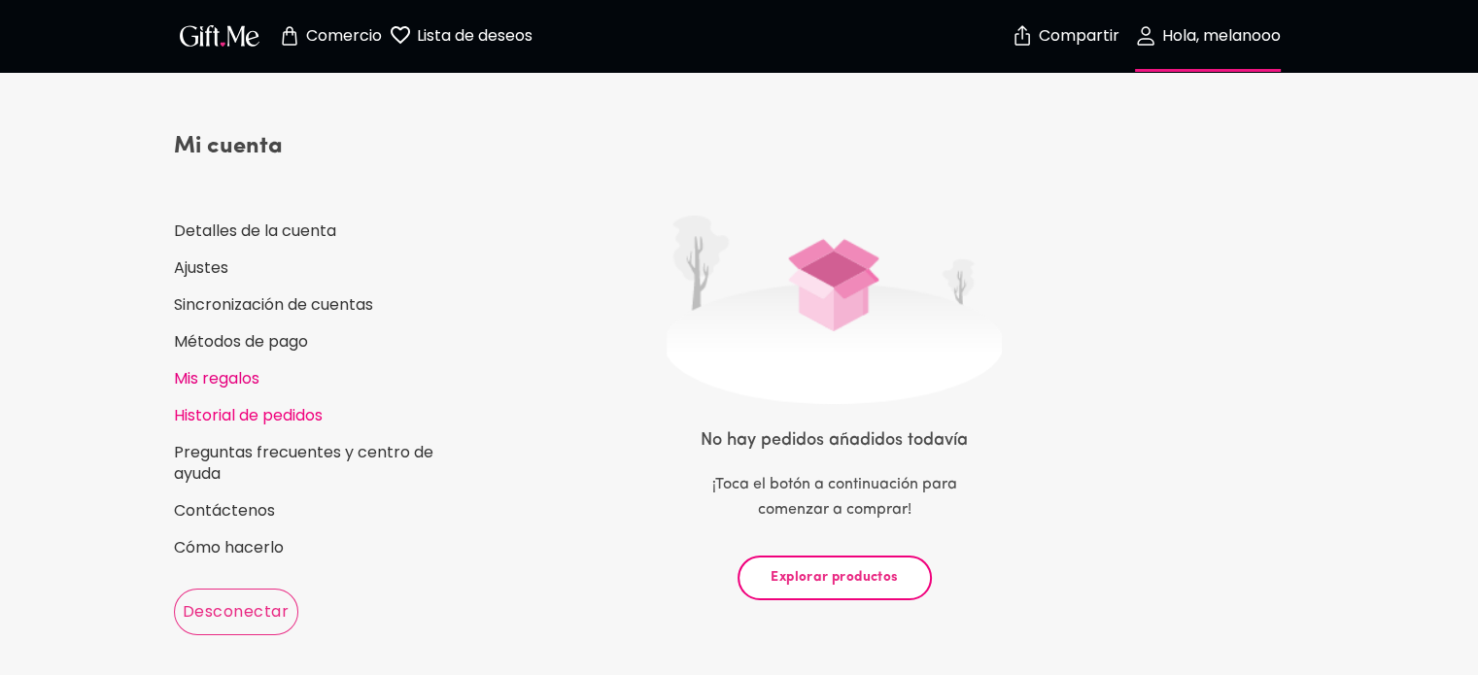
click at [234, 376] on font "Mis regalos" at bounding box center [217, 378] width 86 height 22
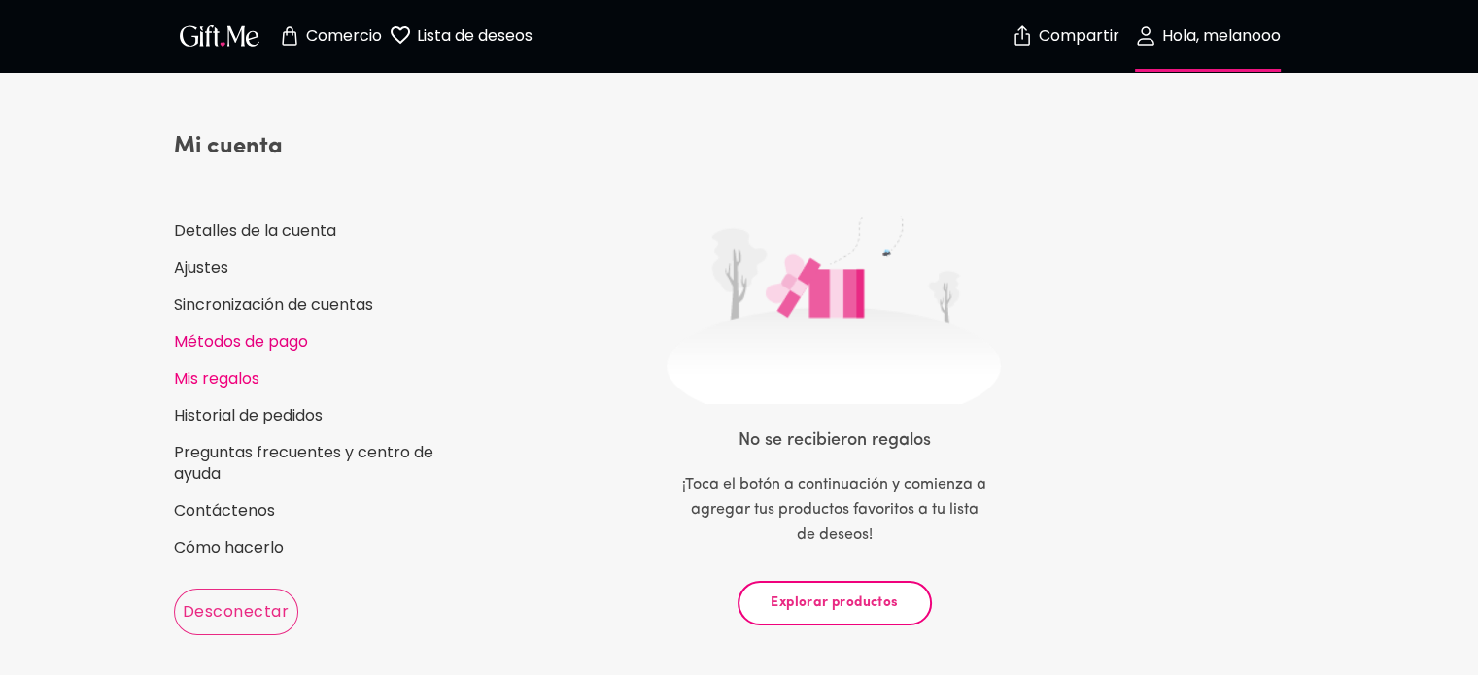
click at [269, 336] on font "Métodos de pago" at bounding box center [241, 341] width 134 height 22
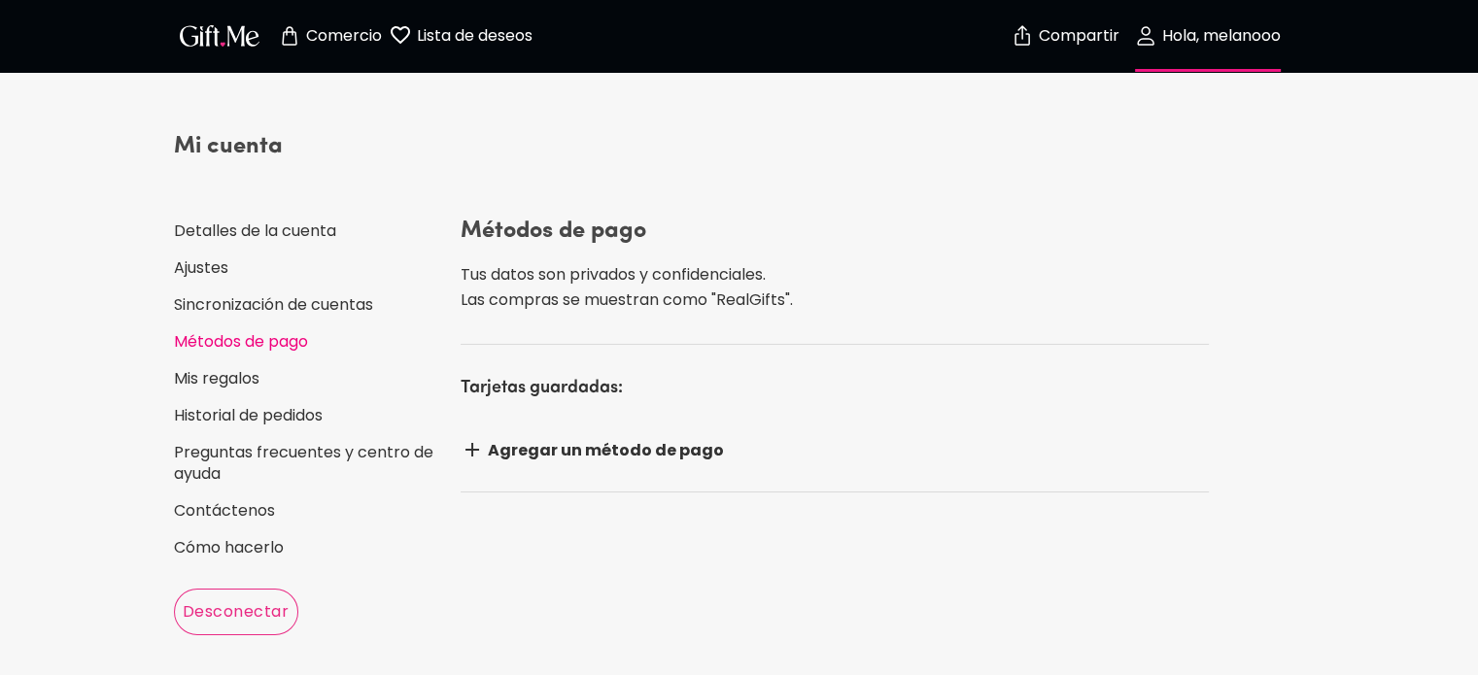
click at [328, 37] on font "Comercio" at bounding box center [344, 35] width 76 height 22
